Goal: Task Accomplishment & Management: Manage account settings

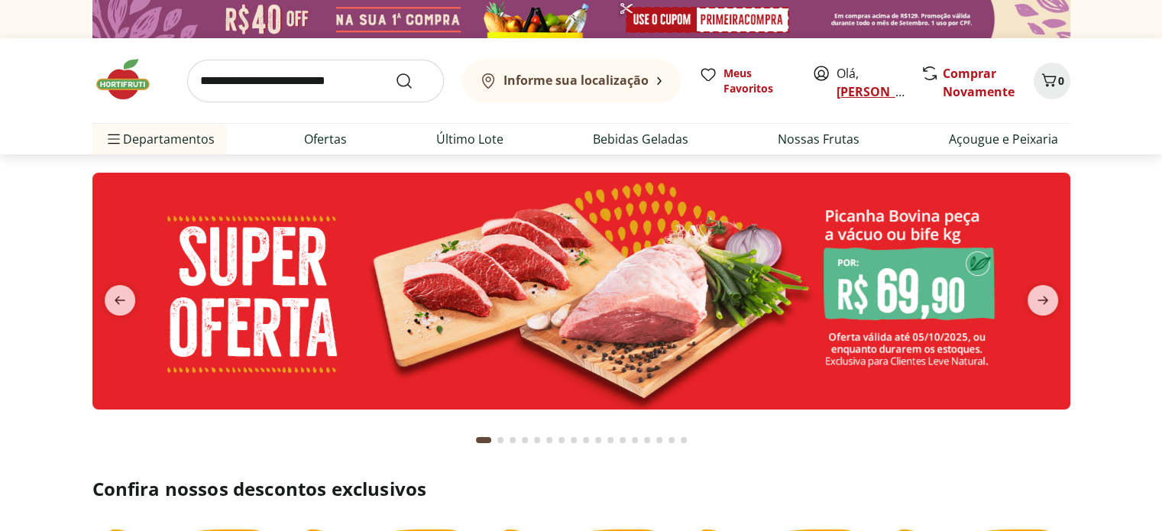
click at [874, 94] on link "[PERSON_NAME]" at bounding box center [886, 91] width 99 height 17
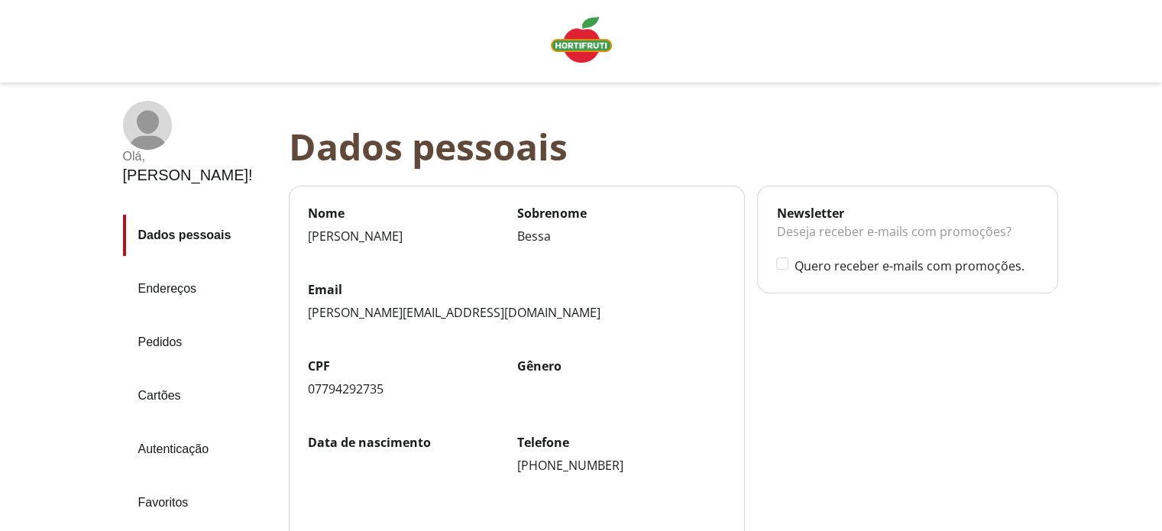
click at [174, 268] on link "Endereços" at bounding box center [200, 288] width 154 height 41
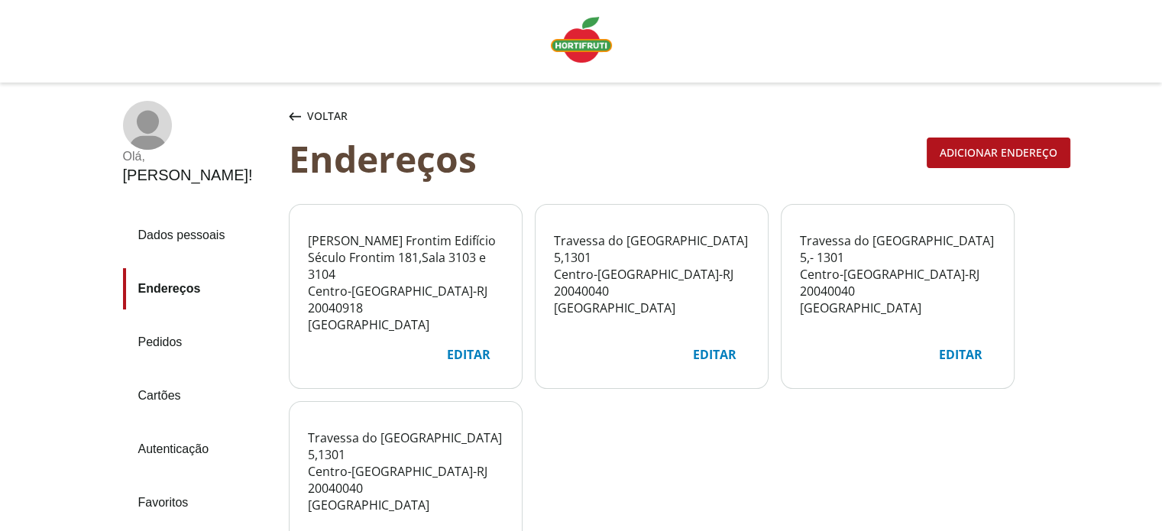
click at [706, 357] on div "Editar" at bounding box center [715, 354] width 68 height 29
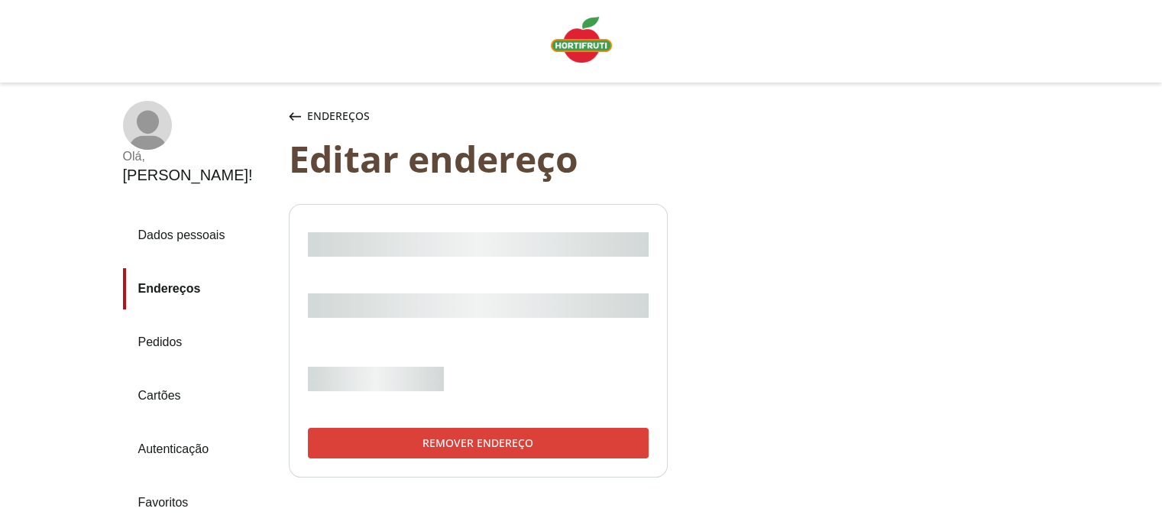
select select "***"
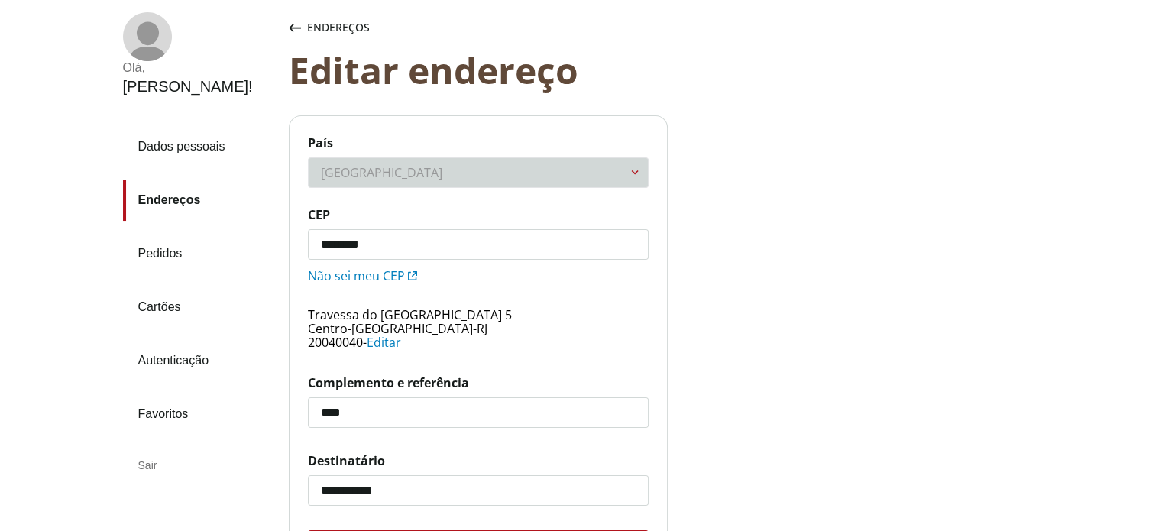
scroll to position [306, 0]
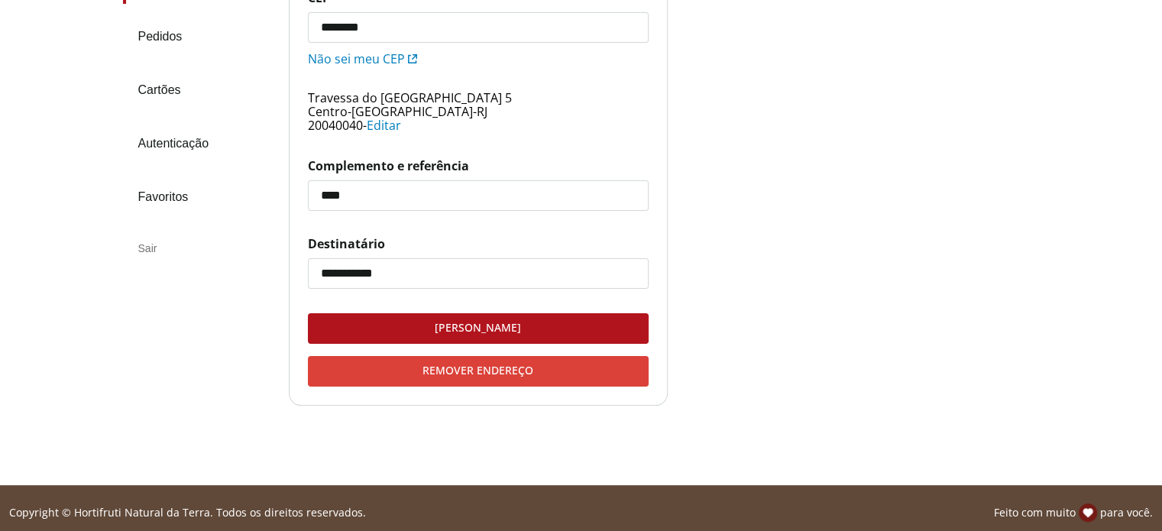
click at [469, 374] on div "Remover endereço" at bounding box center [478, 371] width 339 height 29
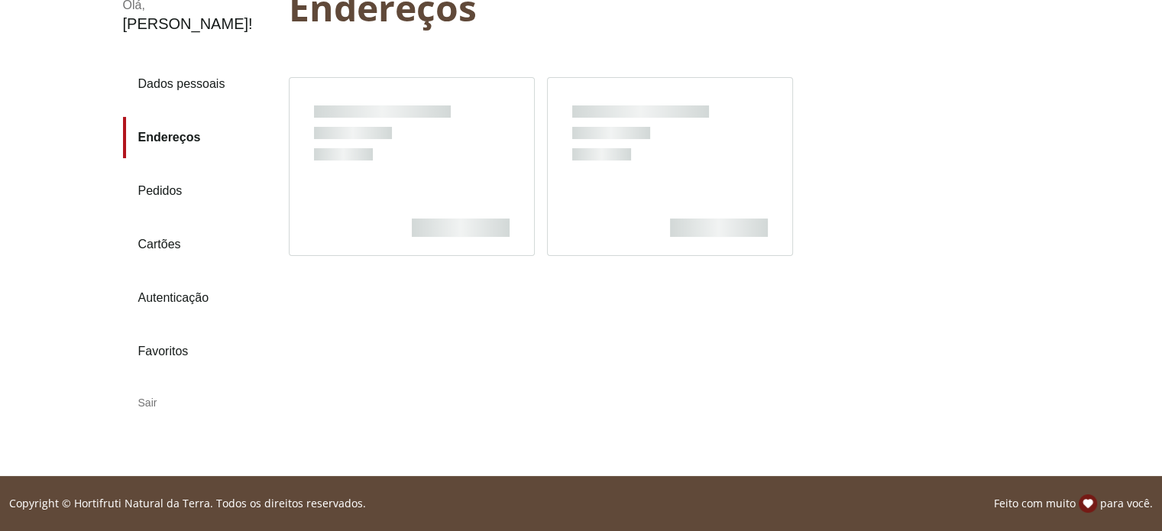
scroll to position [116, 0]
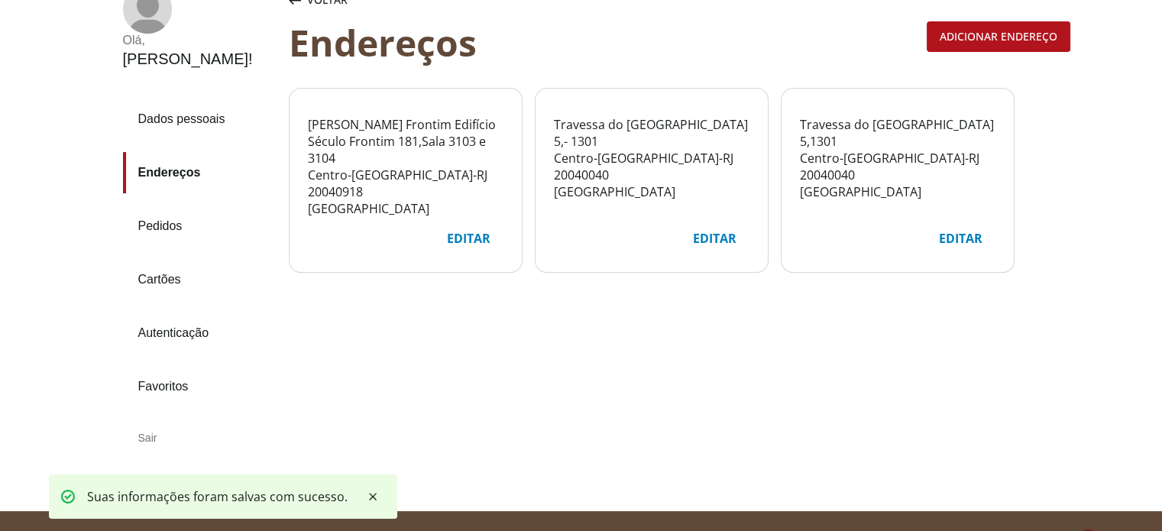
click at [721, 236] on div "Editar" at bounding box center [715, 238] width 68 height 29
select select "***"
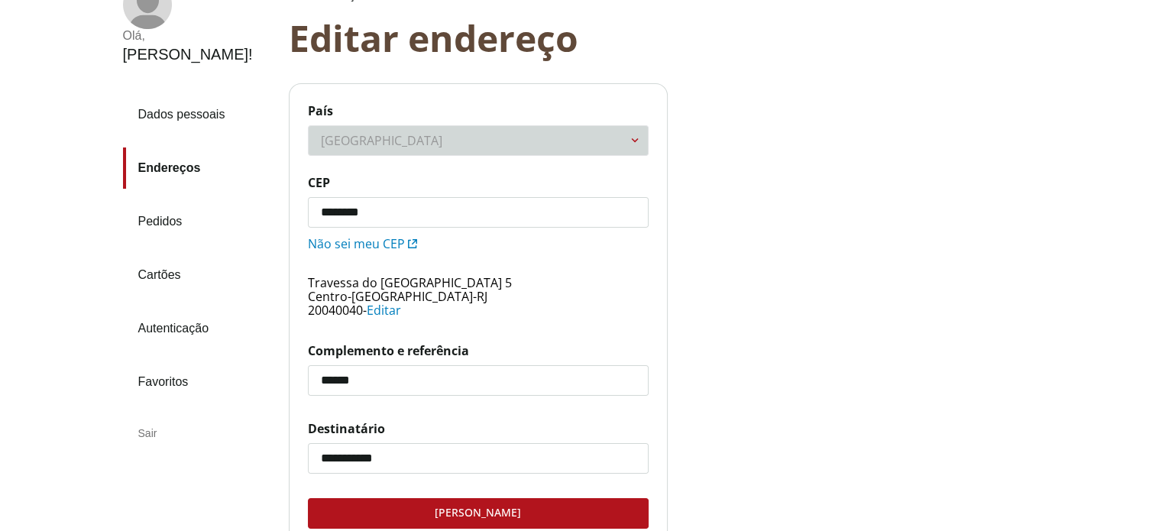
scroll to position [314, 0]
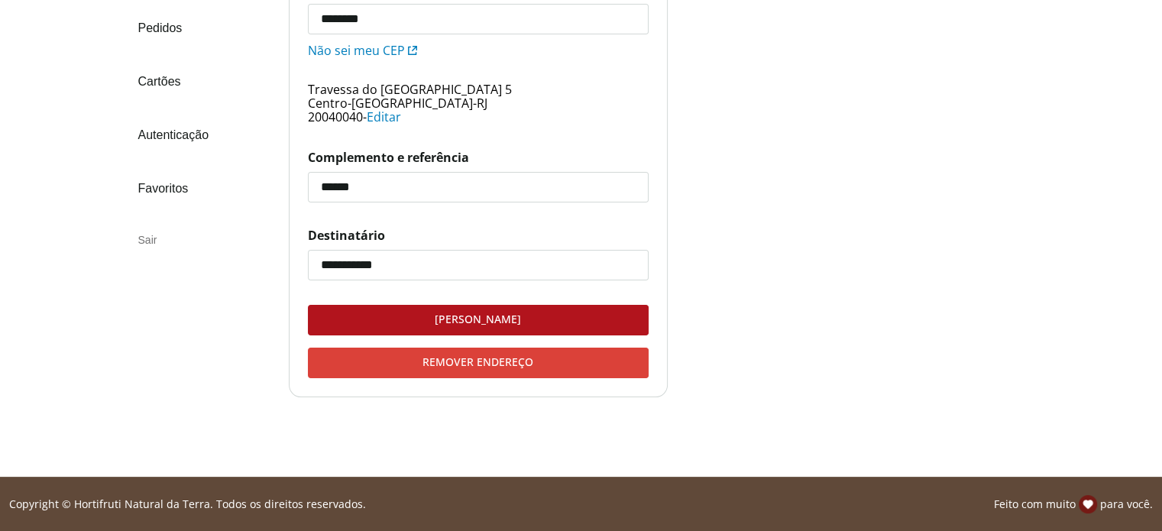
click at [496, 363] on div "Remover endereço" at bounding box center [478, 363] width 339 height 29
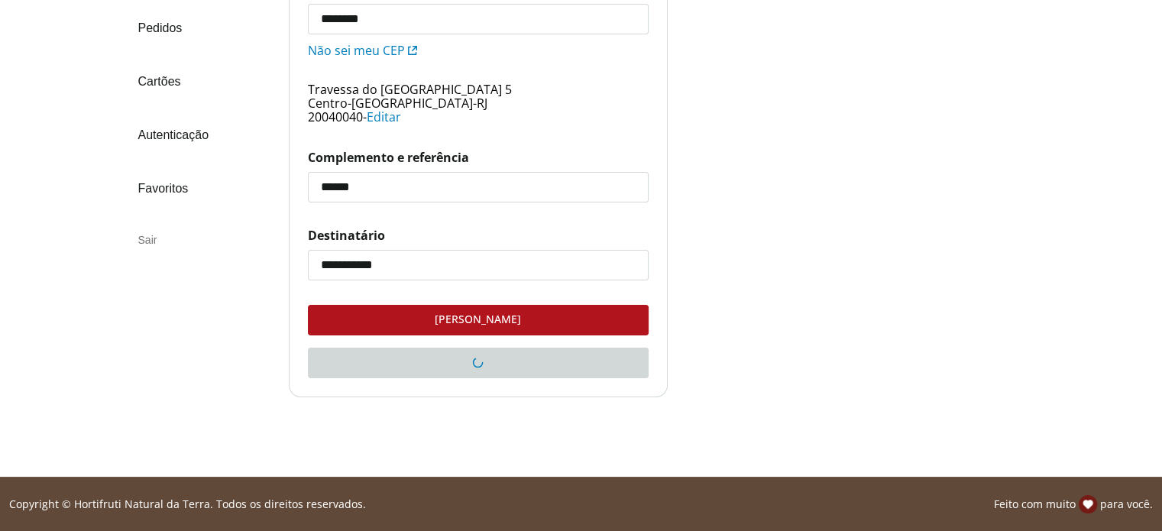
scroll to position [116, 0]
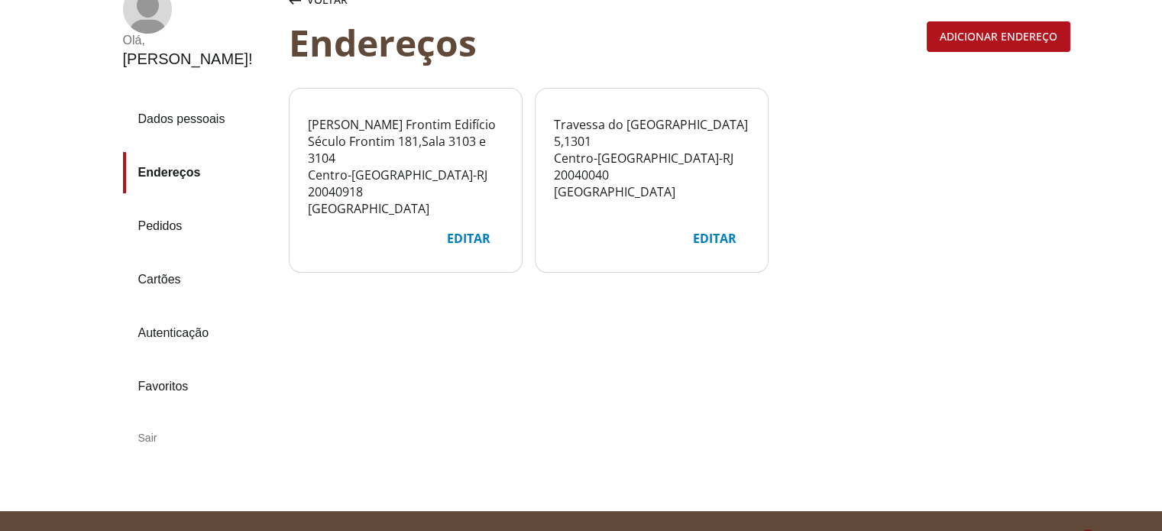
click at [706, 238] on div "Editar" at bounding box center [715, 238] width 68 height 29
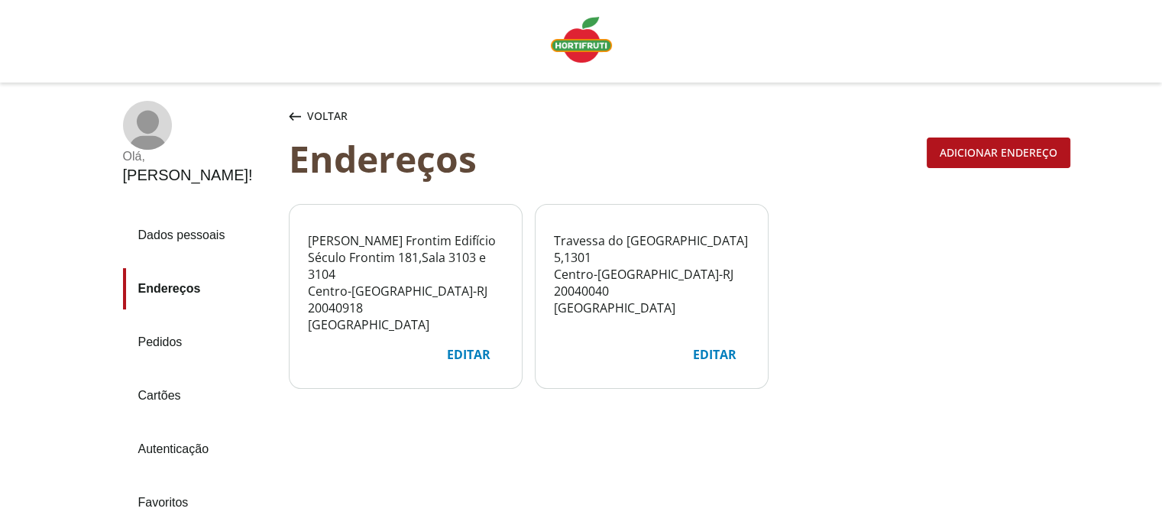
select select "***"
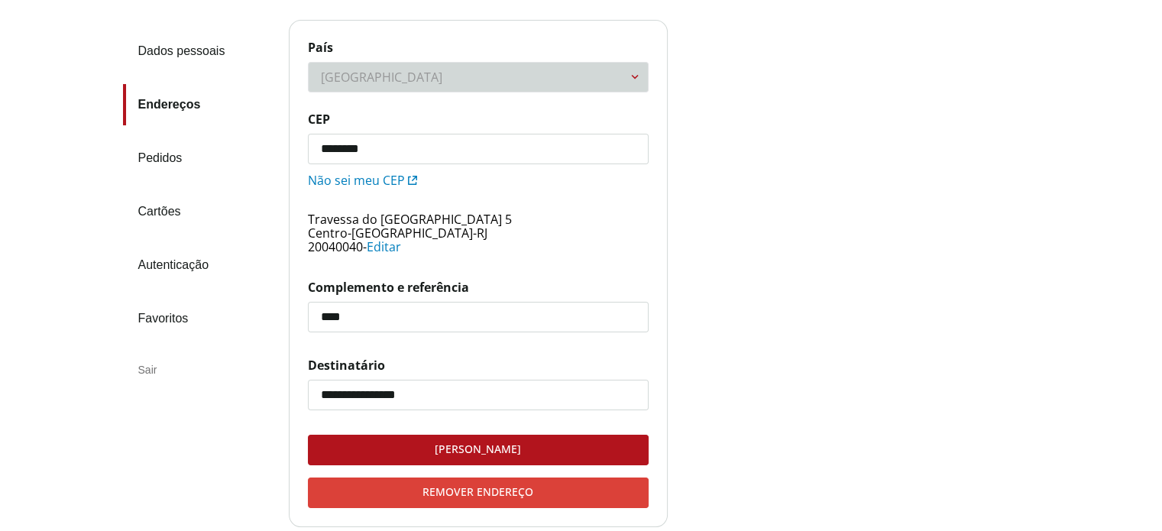
scroll to position [314, 0]
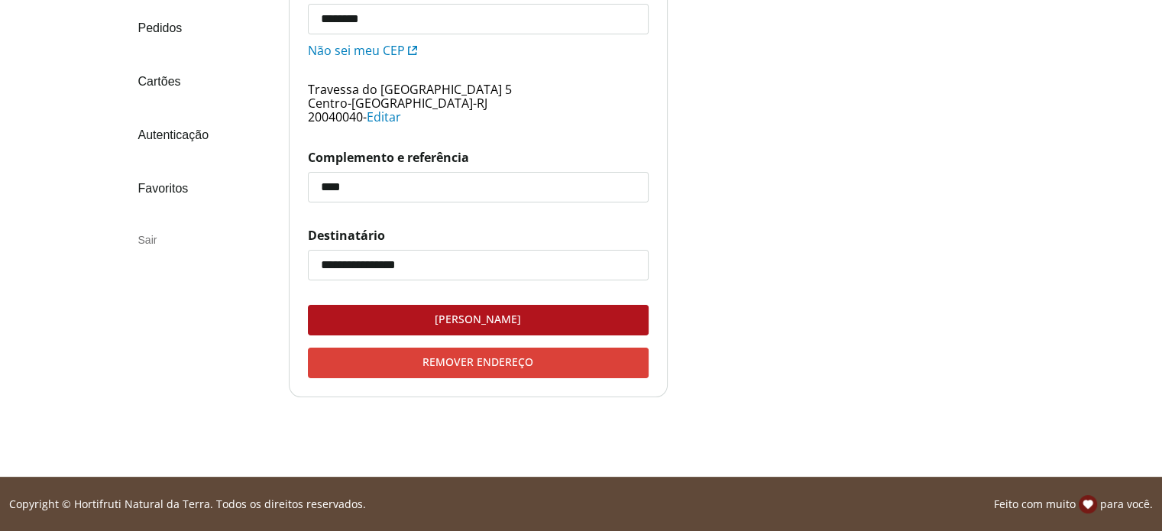
click at [485, 359] on div "Remover endereço" at bounding box center [478, 363] width 339 height 29
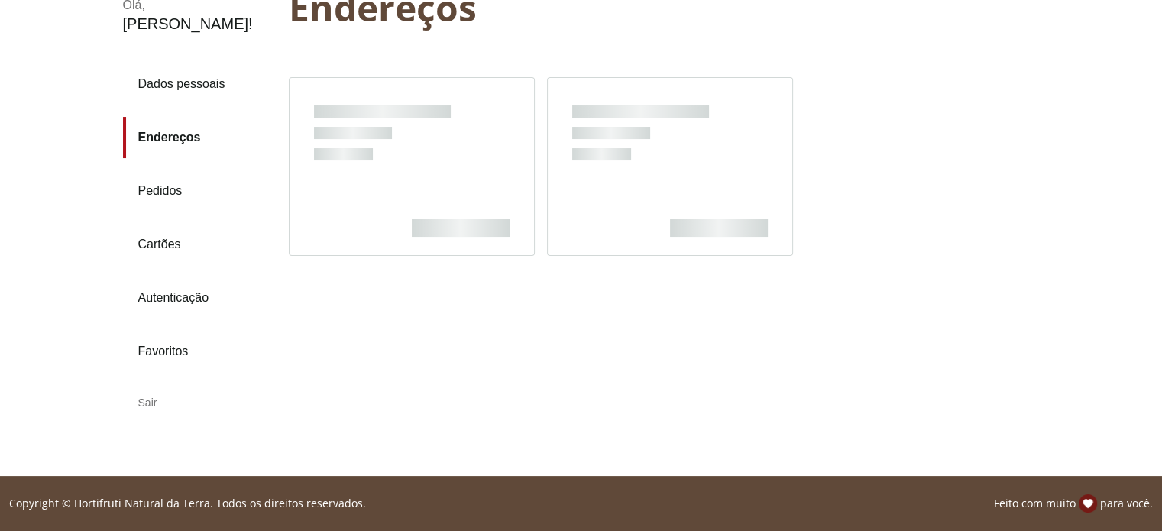
scroll to position [116, 0]
